Goal: Contribute content: Add original content to the website for others to see

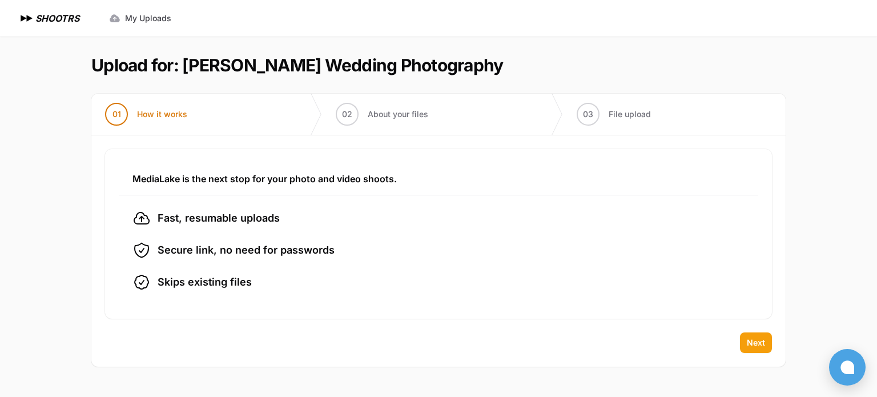
click at [760, 337] on span "Next" at bounding box center [756, 342] width 18 height 11
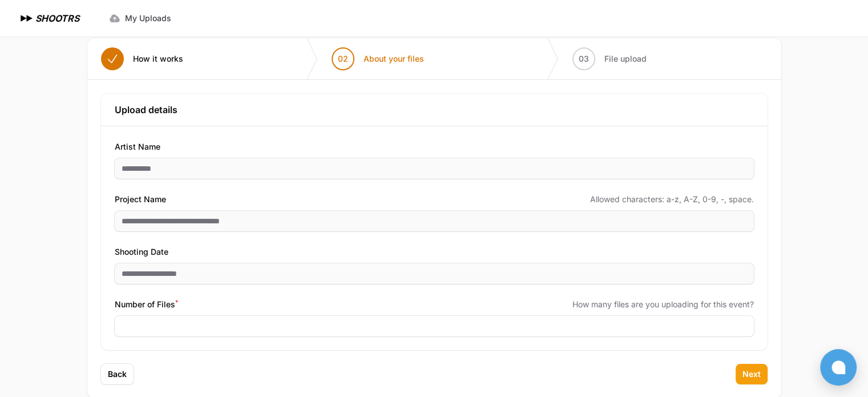
scroll to position [74, 0]
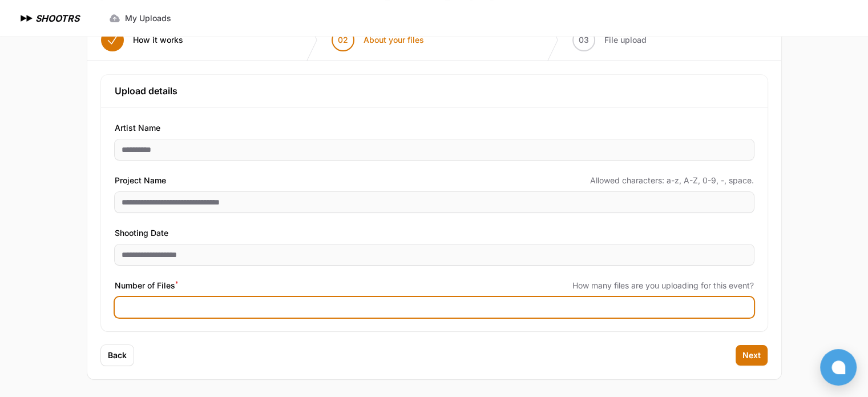
click at [331, 310] on input "Number of Files *" at bounding box center [434, 307] width 639 height 21
click at [272, 309] on input "Number of Files *" at bounding box center [434, 307] width 639 height 21
type input "****"
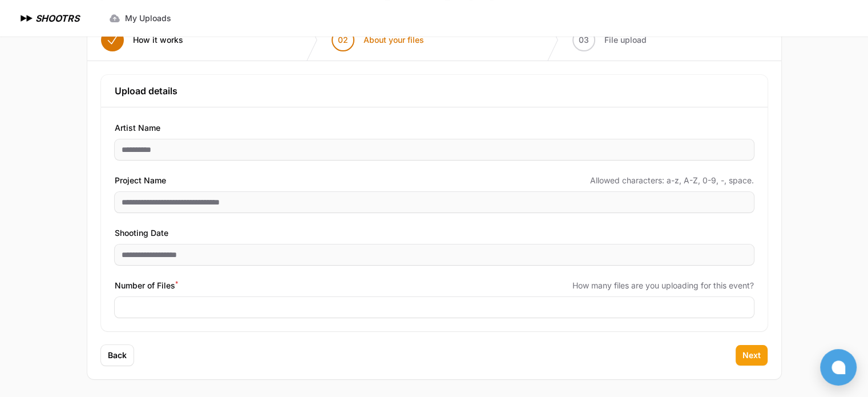
click at [746, 354] on span "Next" at bounding box center [752, 354] width 18 height 11
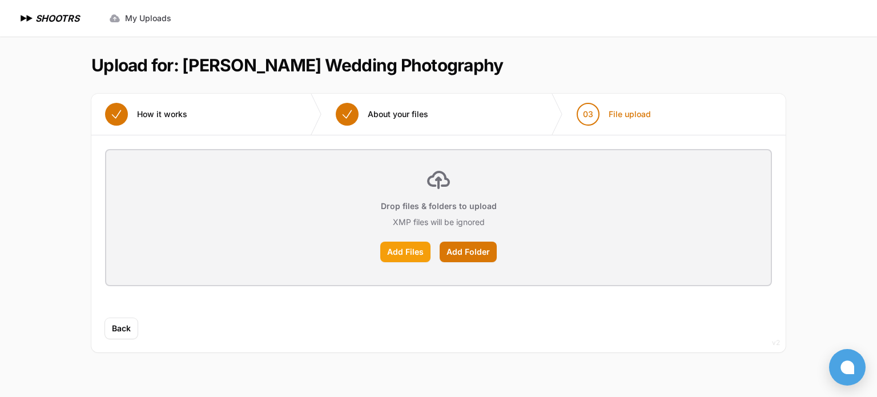
click at [410, 253] on label "Add Files" at bounding box center [405, 251] width 50 height 21
click at [0, 0] on input "Add Files" at bounding box center [0, 0] width 0 height 0
click at [483, 248] on label "Add Folder" at bounding box center [468, 251] width 57 height 21
click at [0, 0] on input "Add Folder" at bounding box center [0, 0] width 0 height 0
